Goal: Contribute content

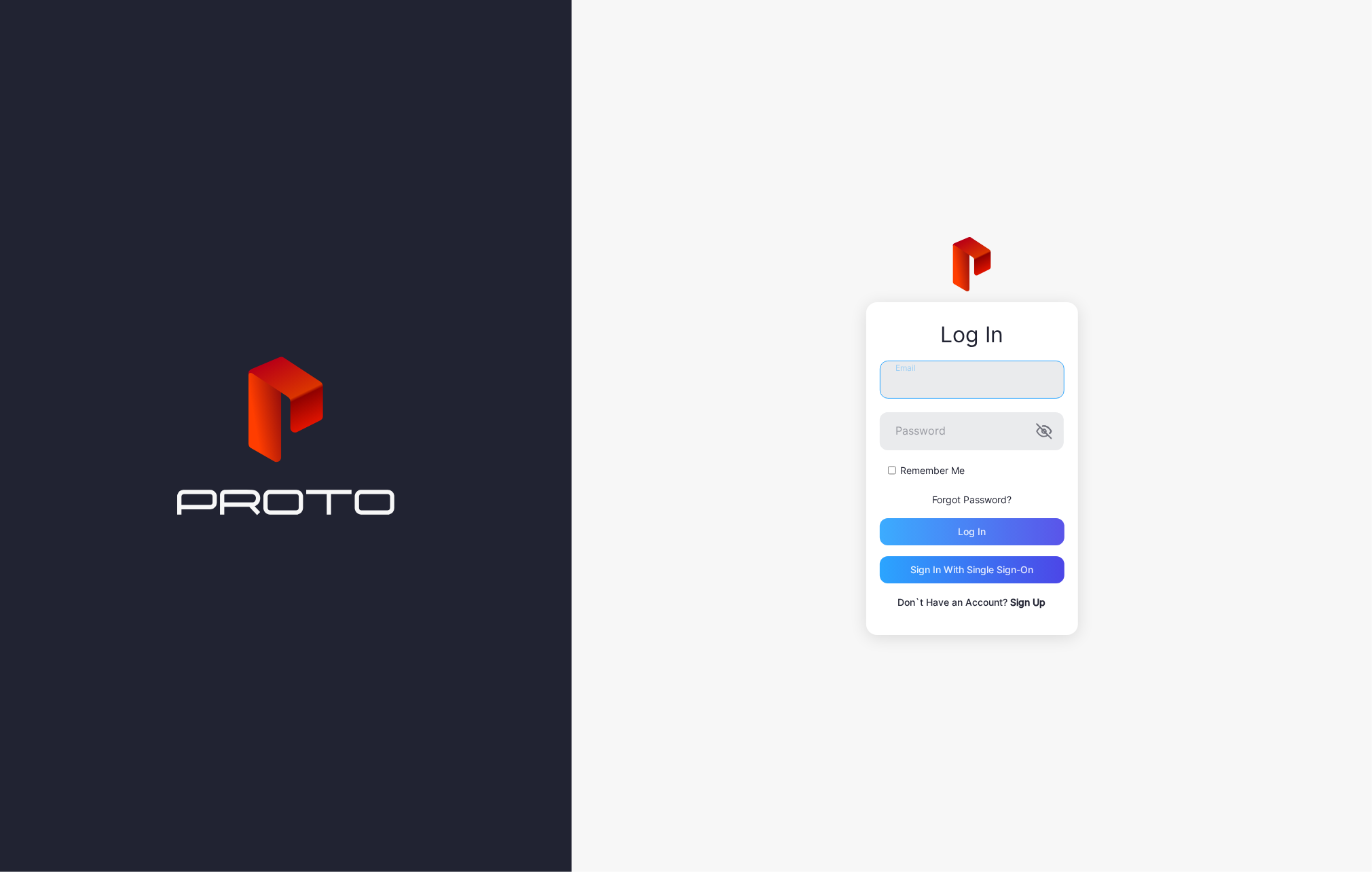
type input "**********"
click at [975, 521] on div "Log in" at bounding box center [972, 531] width 185 height 27
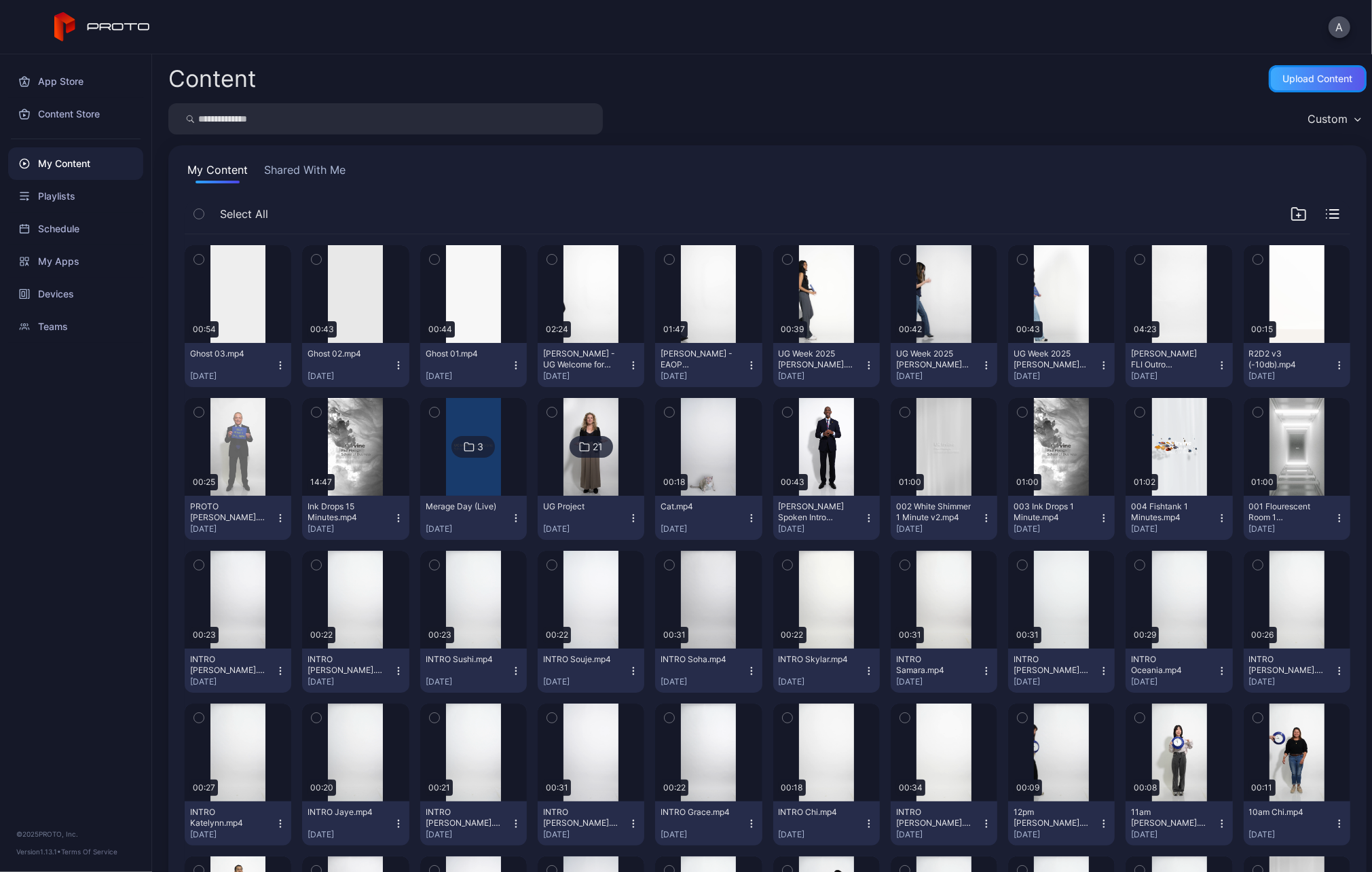
click at [1306, 85] on div "Upload Content" at bounding box center [1317, 78] width 97 height 27
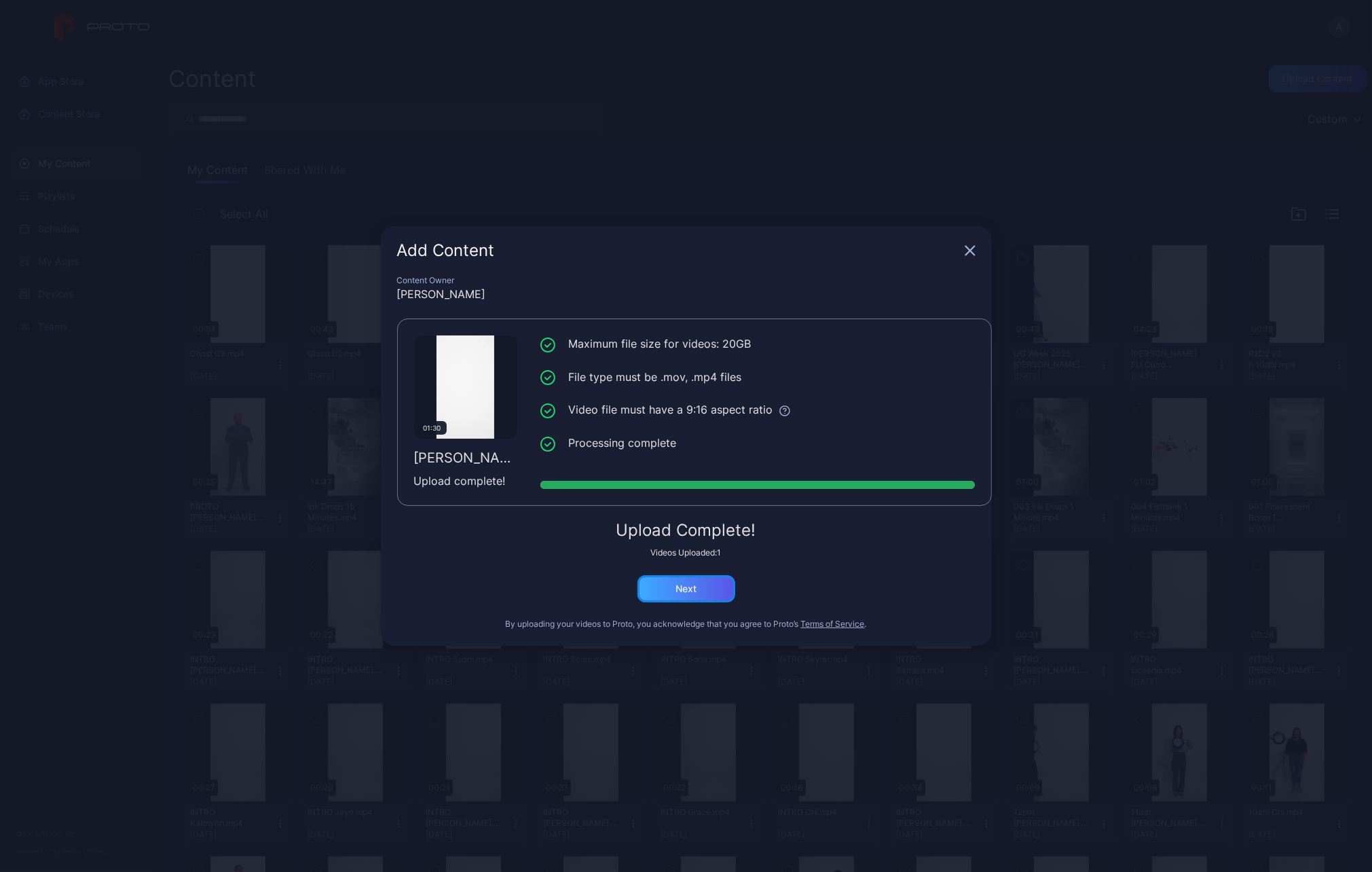
click at [696, 594] on div "Next" at bounding box center [686, 588] width 97 height 27
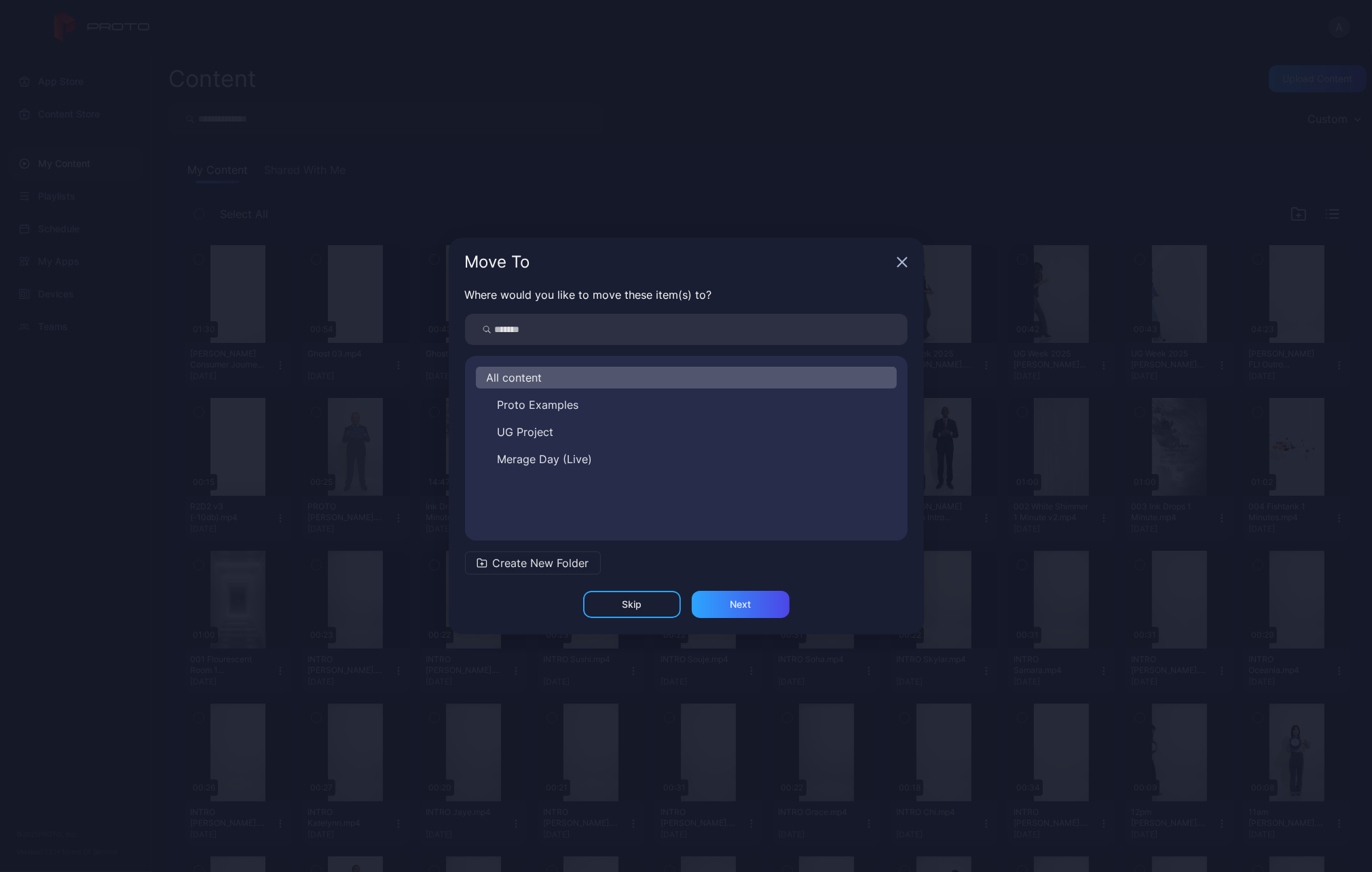
click at [607, 379] on div "All content" at bounding box center [686, 378] width 421 height 22
click at [760, 600] on div "Next" at bounding box center [740, 604] width 97 height 27
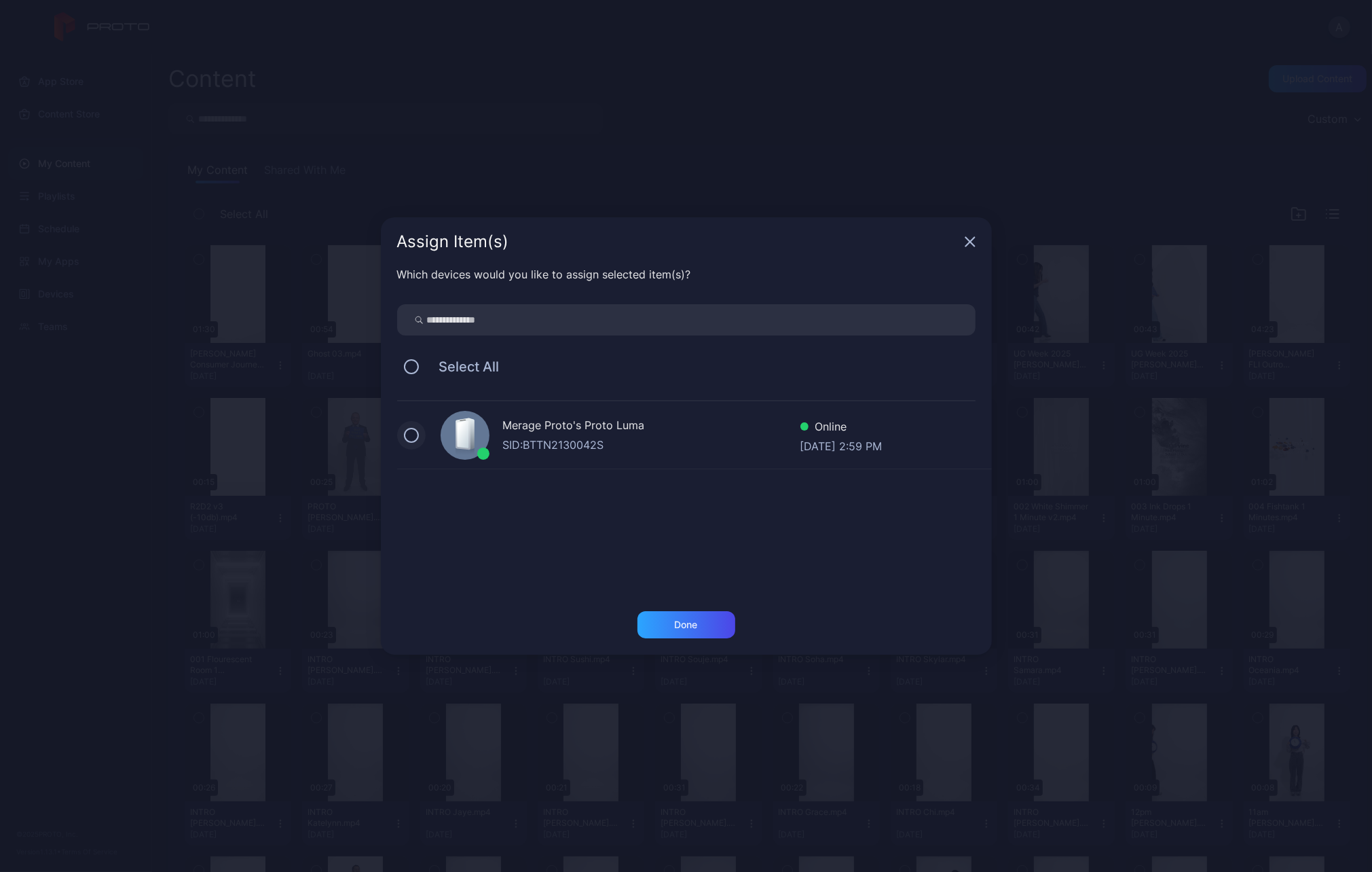
click at [411, 434] on button at bounding box center [411, 435] width 15 height 15
click at [681, 625] on div "Done" at bounding box center [686, 624] width 23 height 11
